Goal: Task Accomplishment & Management: Use online tool/utility

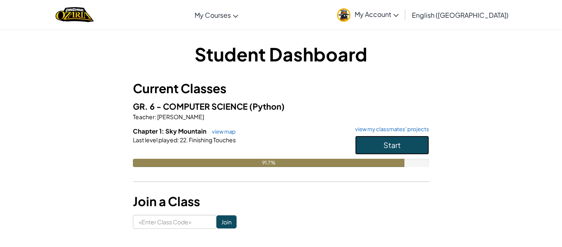
click at [392, 141] on span "Start" at bounding box center [392, 144] width 17 height 9
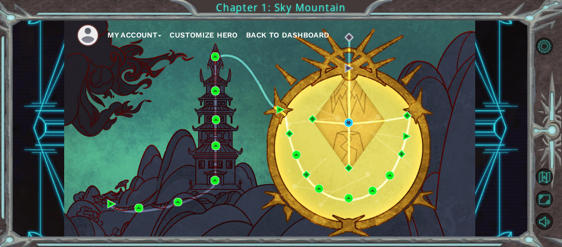
click at [357, 109] on div "My Account Customize Hero Back to Dashboard" at bounding box center [269, 128] width 411 height 217
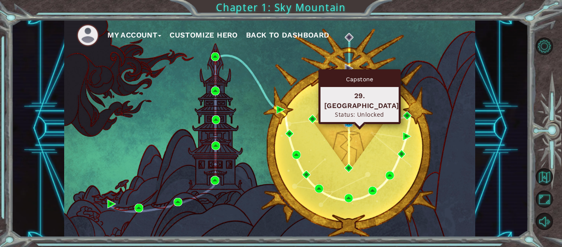
click at [350, 123] on img at bounding box center [349, 122] width 9 height 9
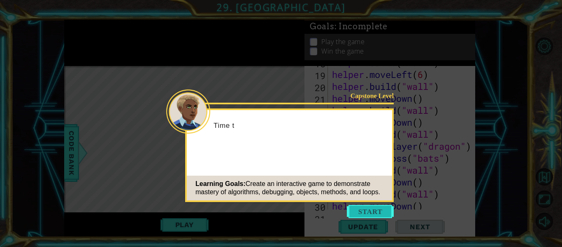
click at [382, 209] on button "Start" at bounding box center [370, 211] width 47 height 13
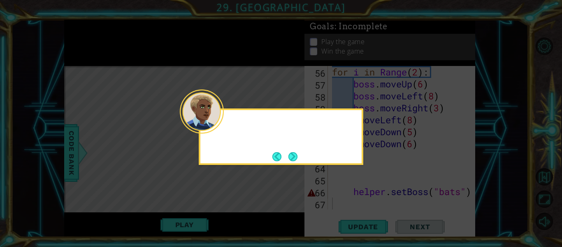
scroll to position [728, 0]
click at [298, 158] on button "Next" at bounding box center [293, 156] width 11 height 11
click at [298, 162] on button "Next" at bounding box center [293, 157] width 12 height 12
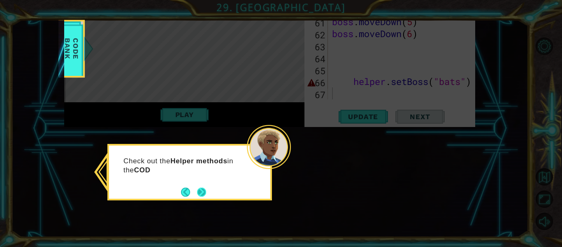
click at [201, 189] on button "Next" at bounding box center [202, 192] width 14 height 14
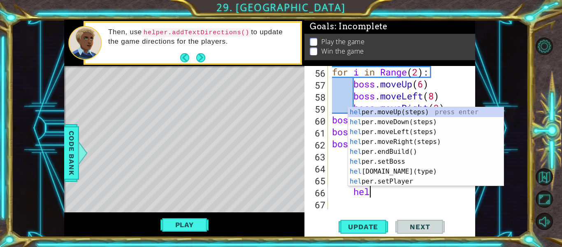
type textarea "h"
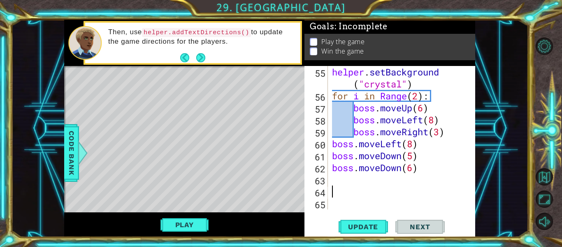
scroll to position [693, 0]
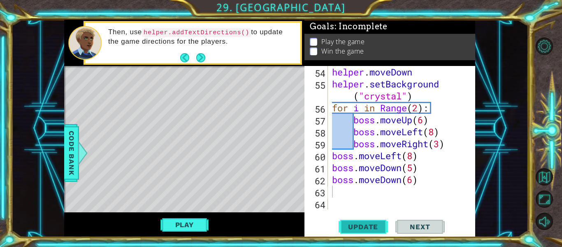
click at [359, 232] on button "Update" at bounding box center [363, 226] width 49 height 17
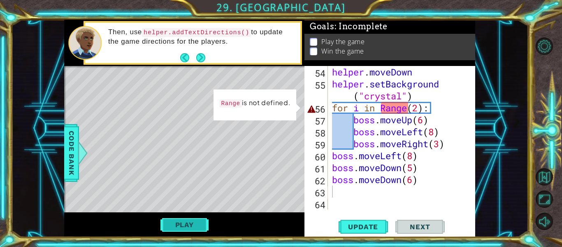
click at [196, 219] on button "Play" at bounding box center [185, 225] width 48 height 16
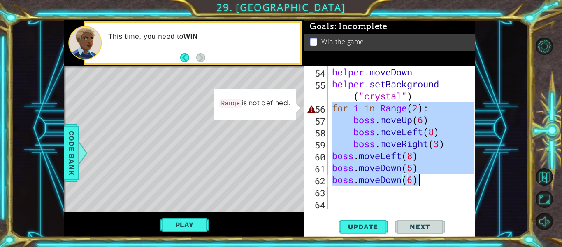
drag, startPoint x: 333, startPoint y: 104, endPoint x: 441, endPoint y: 182, distance: 133.3
click at [441, 182] on div "helper . moveDown helper . setBackground ( "crystal" ) for i in Range ( 2 ) : b…" at bounding box center [404, 149] width 147 height 167
type textarea "boss.moveDown(5) boss.moveDown(6)"
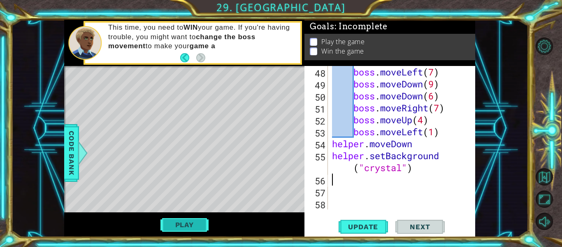
click at [194, 221] on button "Play" at bounding box center [185, 225] width 48 height 16
